Goal: Information Seeking & Learning: Learn about a topic

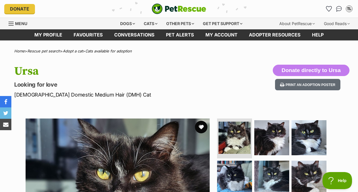
click at [204, 126] on button "favourite" at bounding box center [201, 127] width 13 height 13
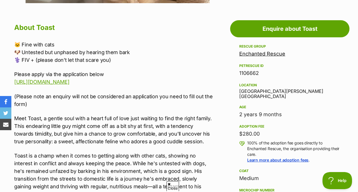
scroll to position [300, 0]
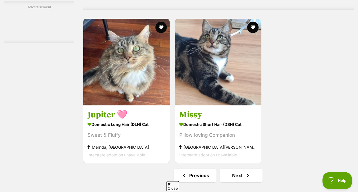
scroll to position [1241, 0]
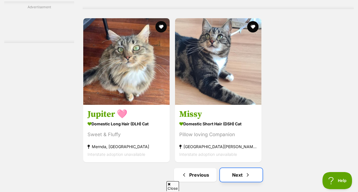
click at [245, 171] on span "Next page" at bounding box center [248, 174] width 6 height 7
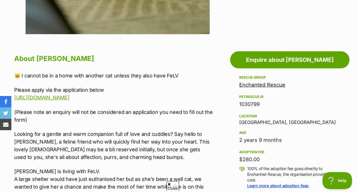
scroll to position [268, 0]
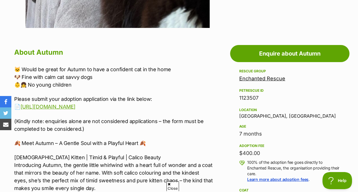
scroll to position [275, 0]
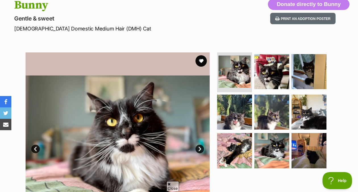
scroll to position [65, 0]
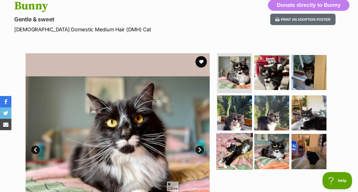
click at [238, 152] on img at bounding box center [234, 151] width 37 height 37
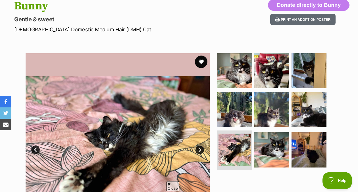
click at [199, 61] on button "favourite" at bounding box center [201, 61] width 13 height 13
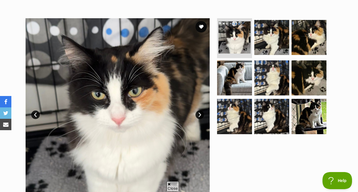
scroll to position [72, 0]
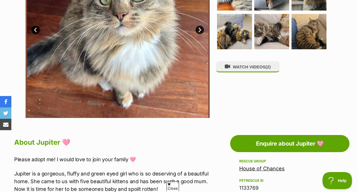
scroll to position [176, 0]
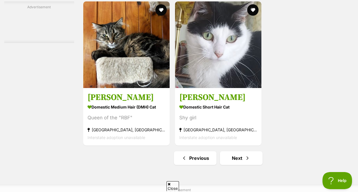
scroll to position [1311, 0]
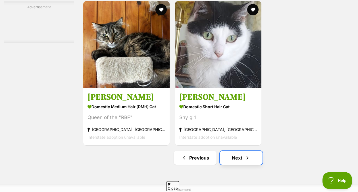
click at [240, 151] on link "Next" at bounding box center [241, 158] width 43 height 14
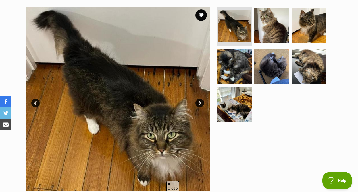
scroll to position [112, 0]
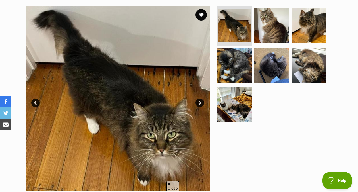
click at [198, 104] on link "Next" at bounding box center [200, 102] width 9 height 9
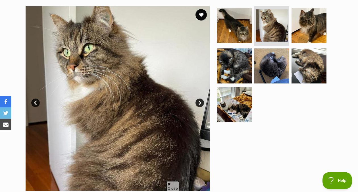
click at [198, 104] on link "Next" at bounding box center [200, 102] width 9 height 9
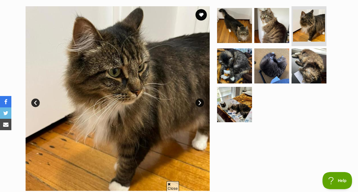
click at [198, 104] on link "Next" at bounding box center [200, 102] width 9 height 9
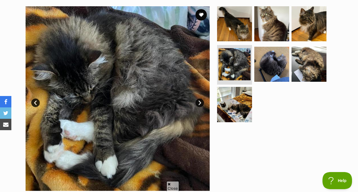
click at [198, 104] on link "Next" at bounding box center [200, 102] width 9 height 9
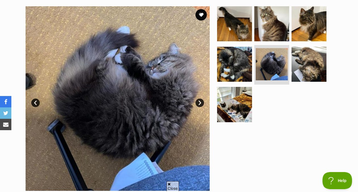
click at [198, 104] on link "Next" at bounding box center [200, 102] width 9 height 9
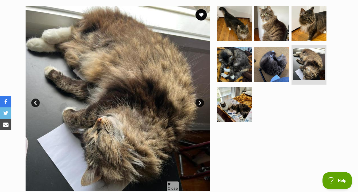
click at [198, 104] on link "Next" at bounding box center [200, 102] width 9 height 9
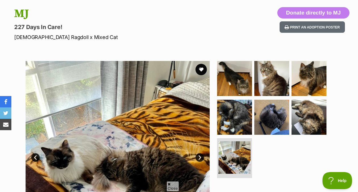
scroll to position [57, 0]
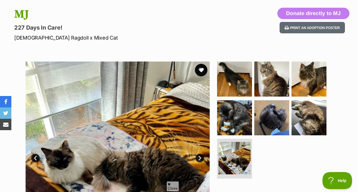
click at [198, 68] on button "favourite" at bounding box center [201, 70] width 13 height 13
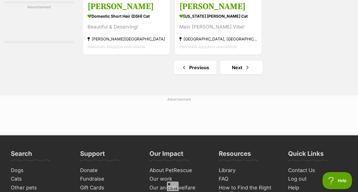
scroll to position [1349, 0]
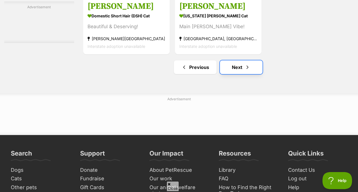
click at [257, 60] on link "Next" at bounding box center [241, 67] width 43 height 14
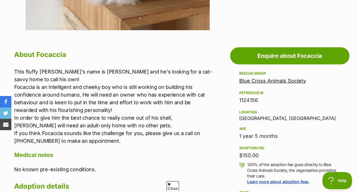
scroll to position [278, 0]
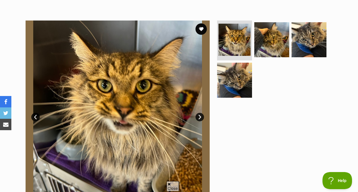
scroll to position [97, 0]
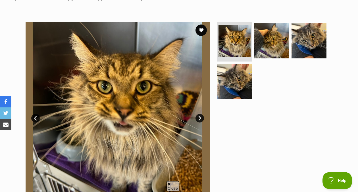
click at [196, 117] on link "Next" at bounding box center [200, 118] width 9 height 9
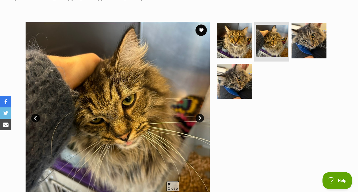
click at [196, 117] on link "Next" at bounding box center [200, 118] width 9 height 9
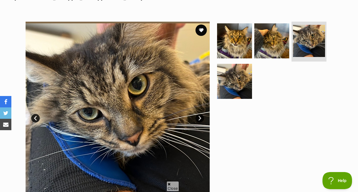
click at [196, 117] on link "Next" at bounding box center [200, 118] width 9 height 9
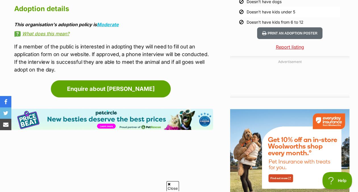
scroll to position [607, 0]
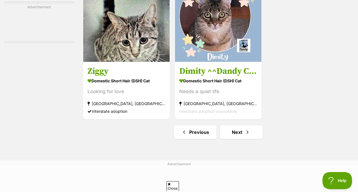
scroll to position [1284, 0]
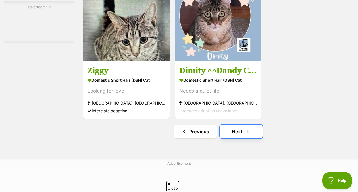
click at [233, 126] on link "Next" at bounding box center [241, 132] width 43 height 14
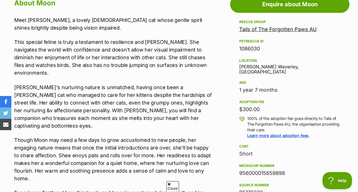
scroll to position [328, 0]
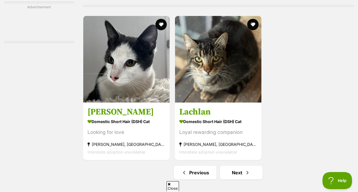
scroll to position [1297, 0]
click at [240, 165] on link "Next" at bounding box center [241, 172] width 43 height 14
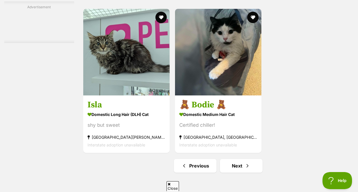
scroll to position [1250, 0]
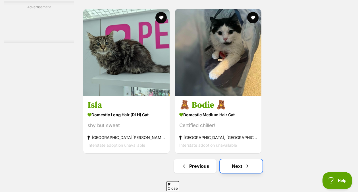
click at [245, 162] on span "Next page" at bounding box center [248, 165] width 6 height 7
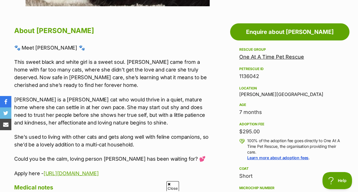
scroll to position [297, 0]
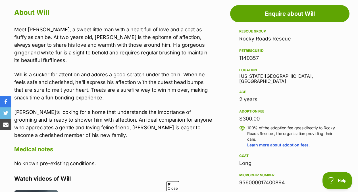
scroll to position [317, 0]
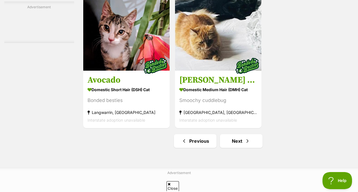
scroll to position [1275, 0]
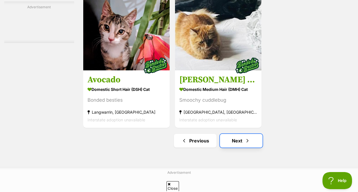
click at [243, 134] on link "Next" at bounding box center [241, 141] width 43 height 14
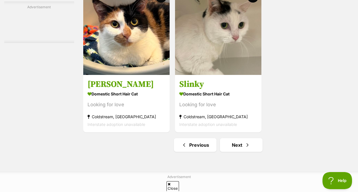
scroll to position [1326, 0]
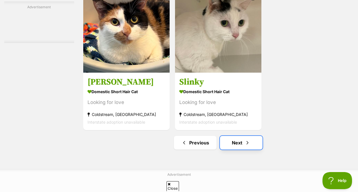
click at [238, 136] on link "Next" at bounding box center [241, 143] width 43 height 14
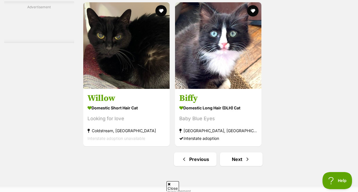
scroll to position [1257, 0]
click at [236, 152] on link "Next" at bounding box center [241, 159] width 43 height 14
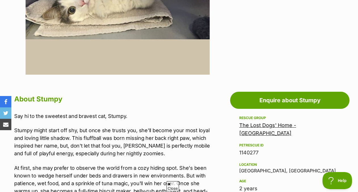
scroll to position [219, 0]
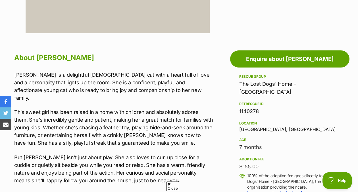
scroll to position [269, 0]
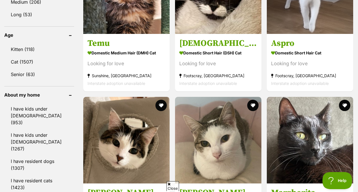
scroll to position [606, 0]
